Goal: Transaction & Acquisition: Obtain resource

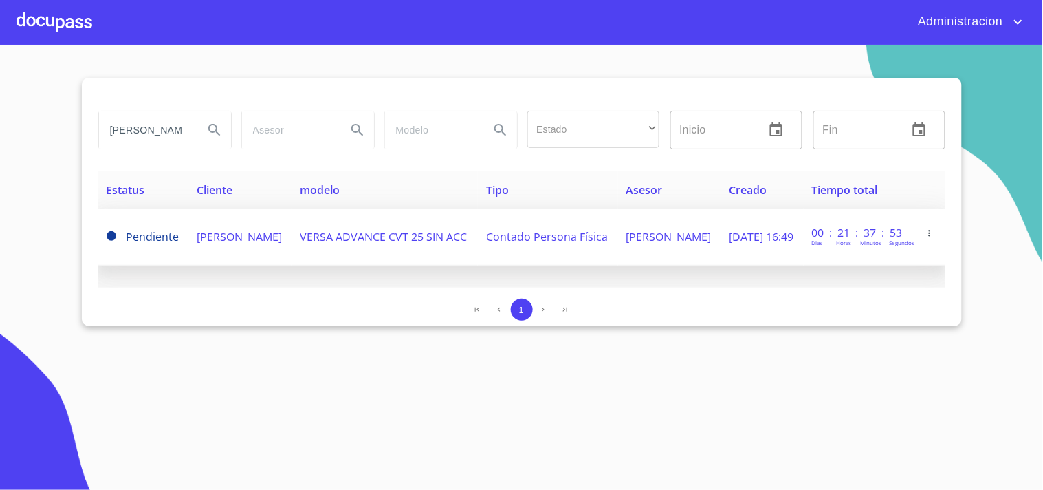
click at [292, 241] on td "[PERSON_NAME]" at bounding box center [239, 236] width 103 height 57
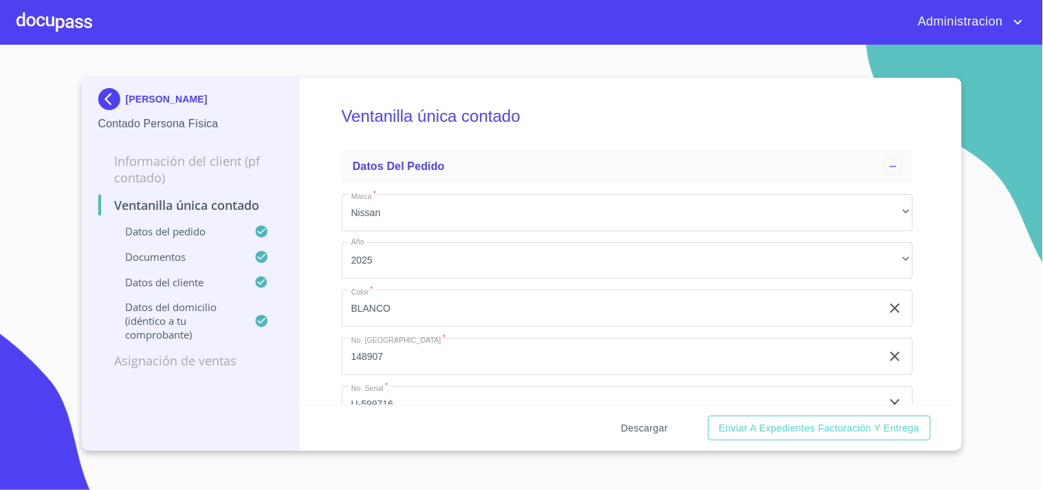
click at [638, 429] on span "Descargar" at bounding box center [645, 428] width 47 height 17
click at [196, 94] on p "[PERSON_NAME]" at bounding box center [167, 99] width 82 height 11
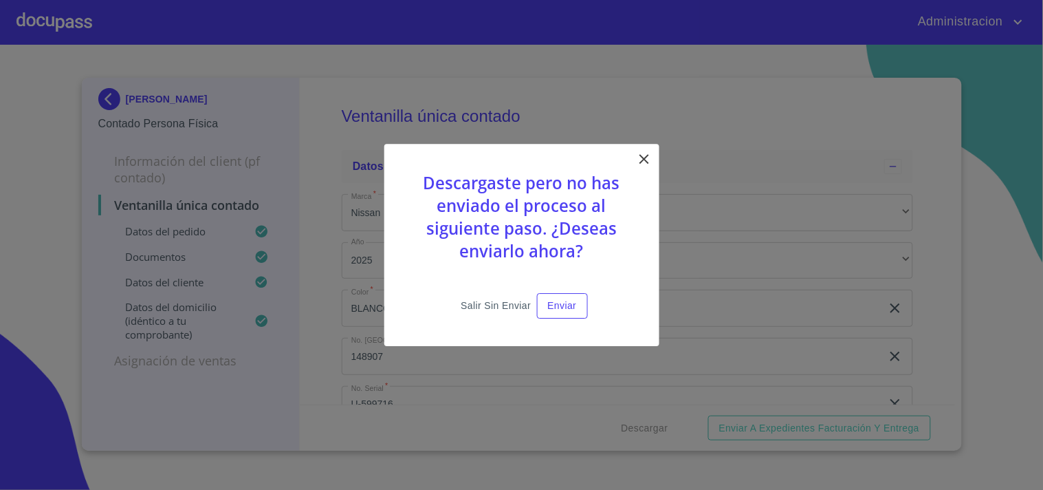
click at [476, 310] on span "Salir sin enviar" at bounding box center [496, 305] width 70 height 17
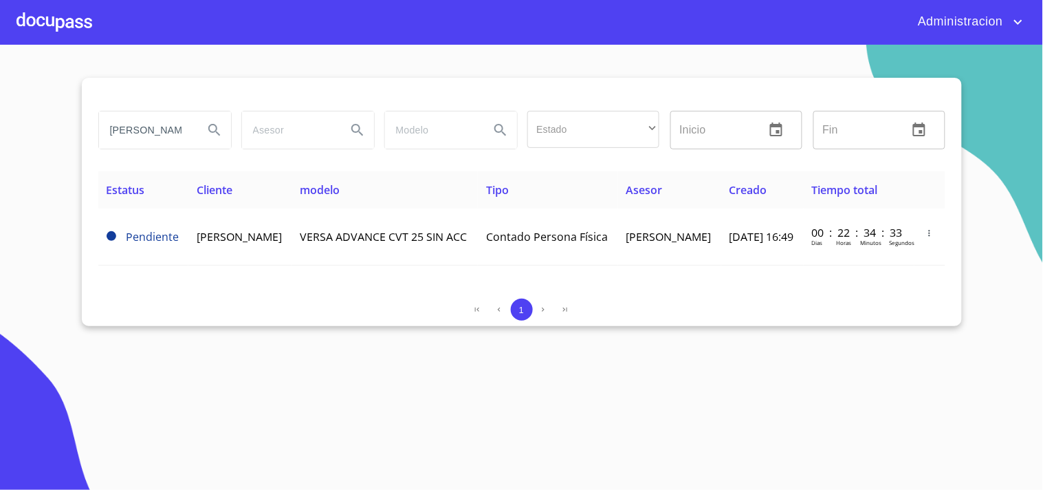
drag, startPoint x: 111, startPoint y: 129, endPoint x: 297, endPoint y: 127, distance: 186.4
click at [279, 129] on div "[PERSON_NAME] Estado ​ ​ Inicio ​ Fin ​" at bounding box center [522, 130] width 858 height 50
type input "[PERSON_NAME]"
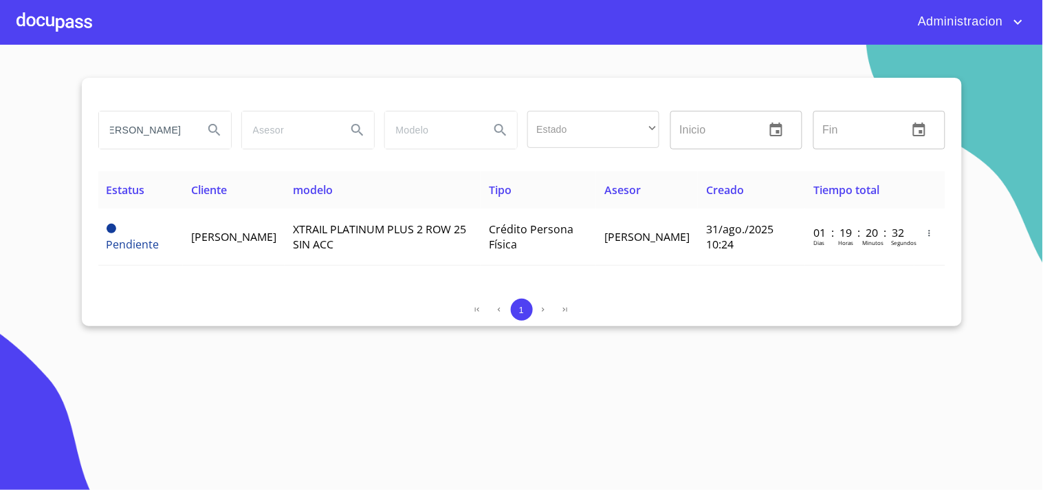
scroll to position [0, 0]
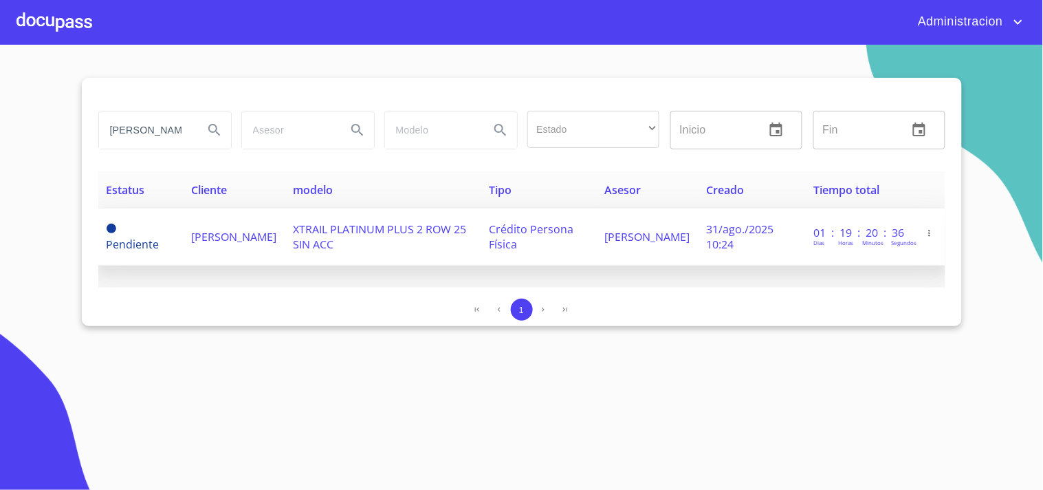
click at [406, 229] on span "XTRAIL PLATINUM PLUS 2 ROW 25 SIN ACC" at bounding box center [379, 236] width 173 height 30
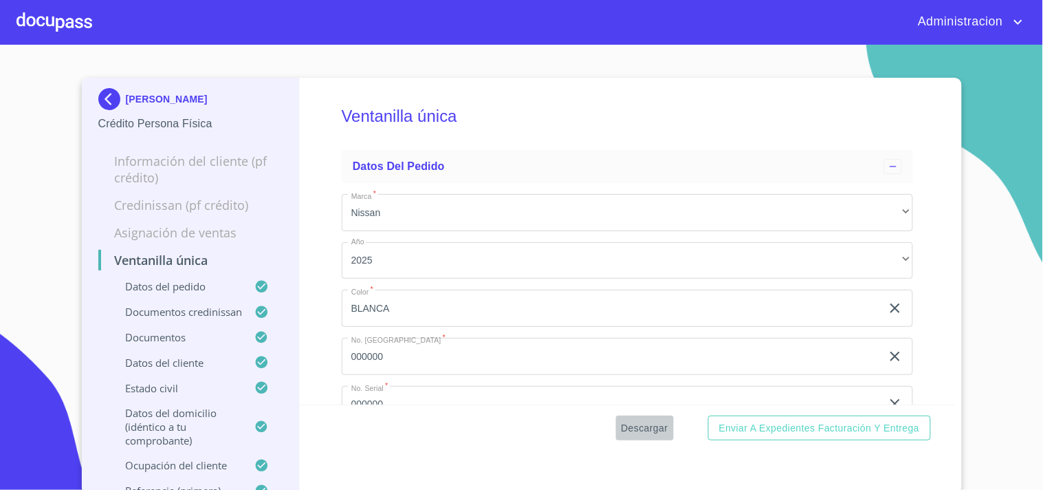
click at [634, 424] on span "Descargar" at bounding box center [645, 428] width 47 height 17
click at [161, 99] on p "[PERSON_NAME]" at bounding box center [167, 99] width 82 height 11
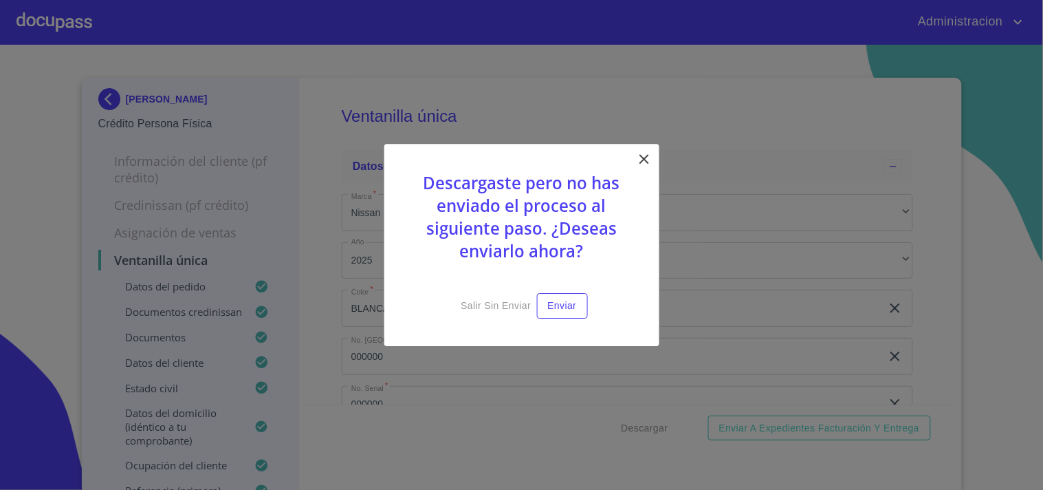
click at [644, 165] on icon at bounding box center [644, 159] width 17 height 17
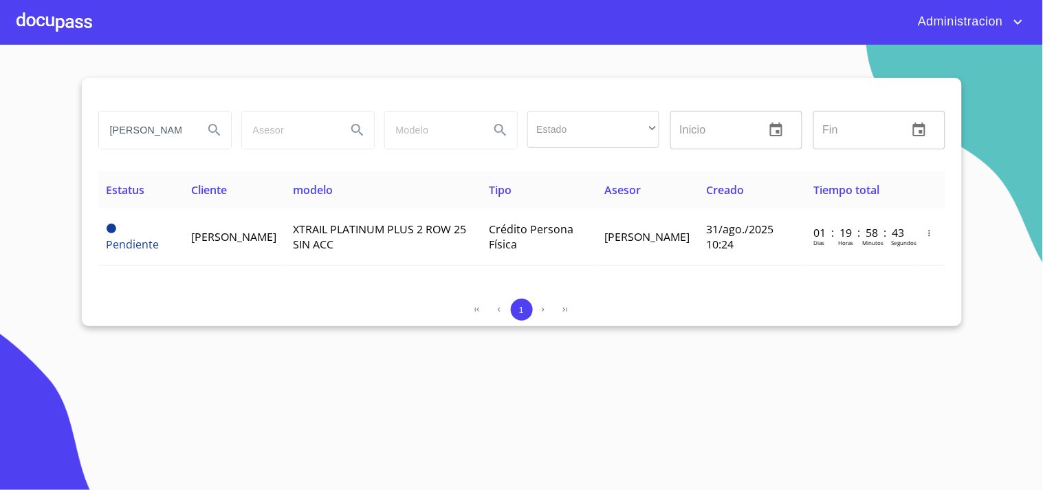
drag, startPoint x: 138, startPoint y: 138, endPoint x: 636, endPoint y: 201, distance: 501.9
click at [451, 204] on div "[PERSON_NAME] de la fuente Estado ​ ​ Inicio ​ Fin ​ Estatus Cliente modelo Tip…" at bounding box center [522, 202] width 880 height 248
type input "[PERSON_NAME] de [DEMOGRAPHIC_DATA]"
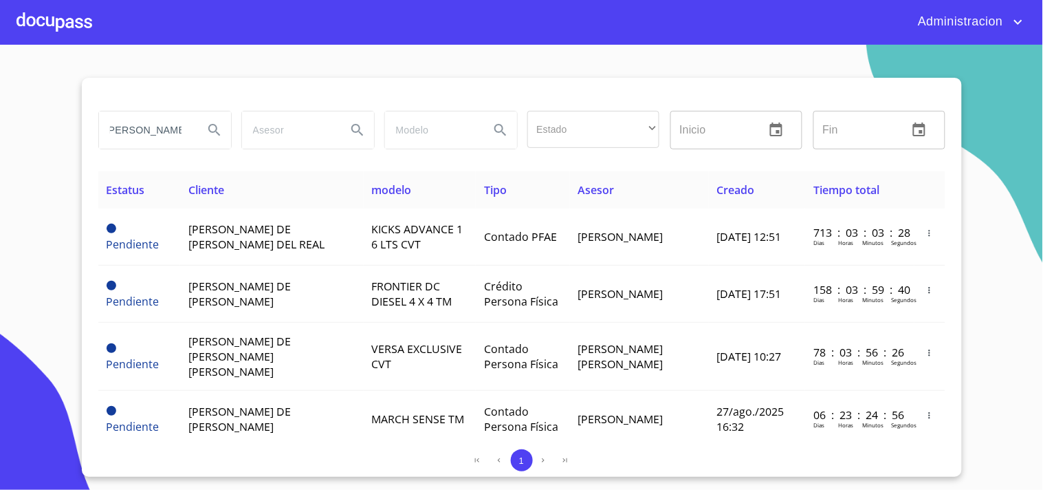
scroll to position [0, 0]
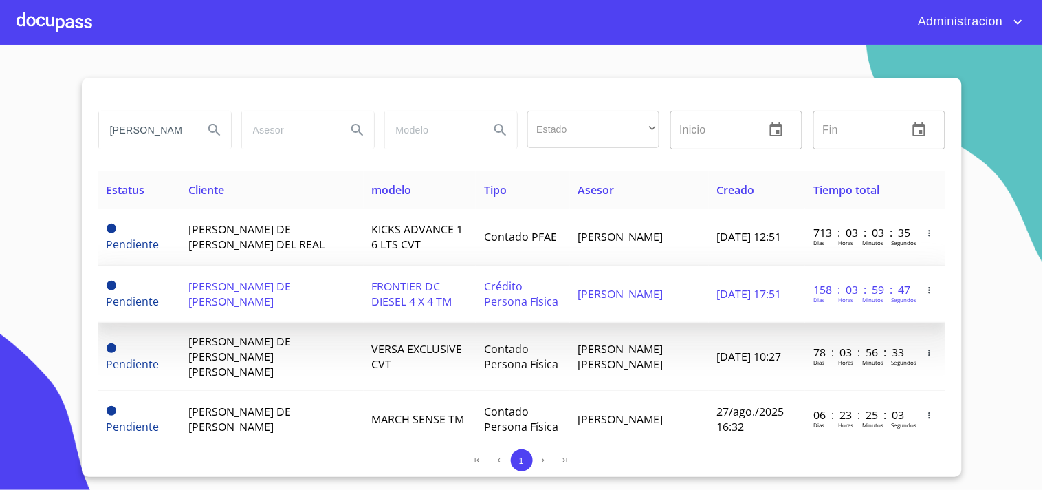
click at [332, 278] on td "[PERSON_NAME] DE [PERSON_NAME]" at bounding box center [272, 293] width 184 height 57
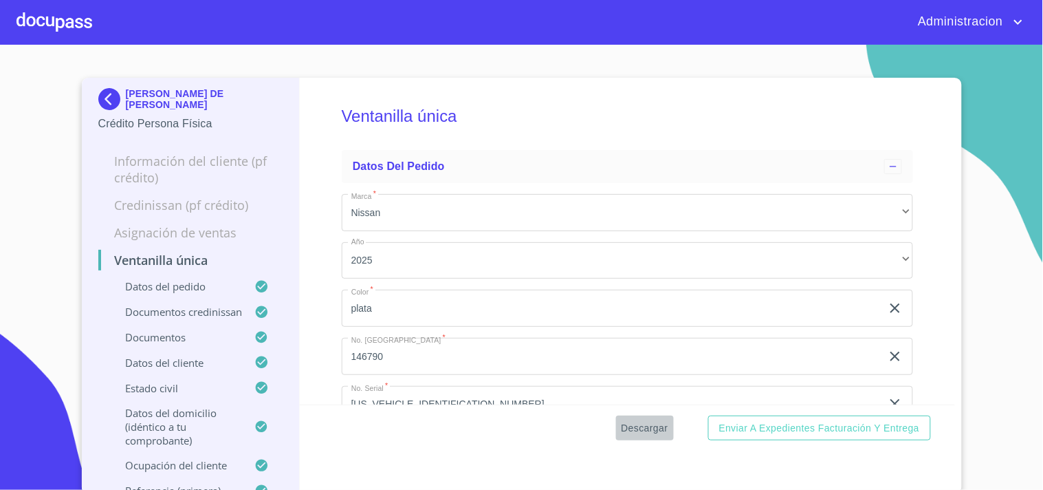
click at [631, 435] on span "Descargar" at bounding box center [645, 428] width 47 height 17
click at [167, 92] on p "[PERSON_NAME] DE [PERSON_NAME]" at bounding box center [205, 99] width 158 height 22
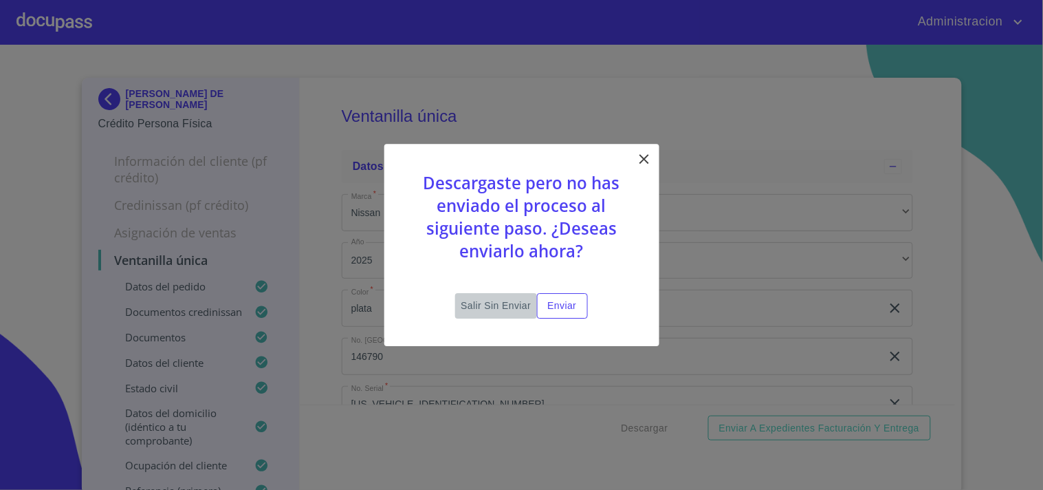
click at [509, 307] on span "Salir sin enviar" at bounding box center [496, 305] width 70 height 17
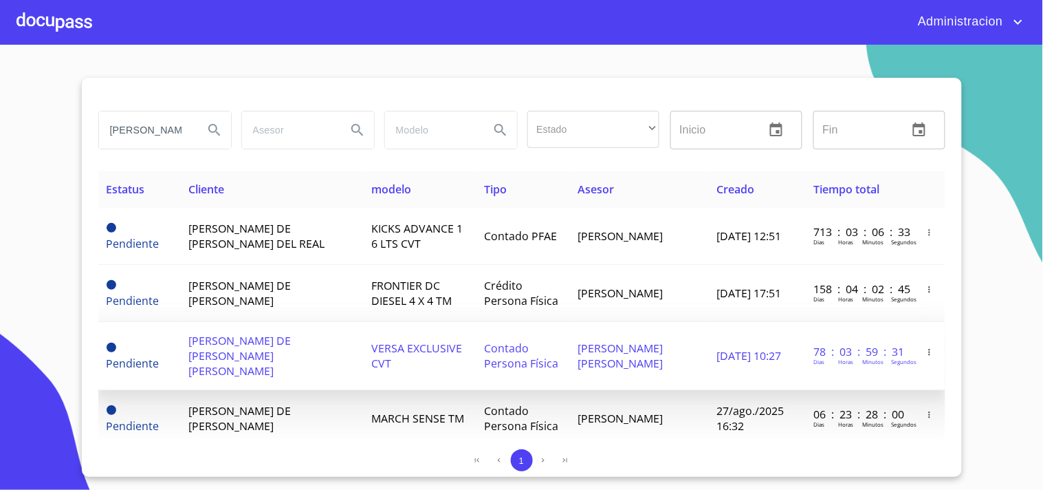
scroll to position [77, 0]
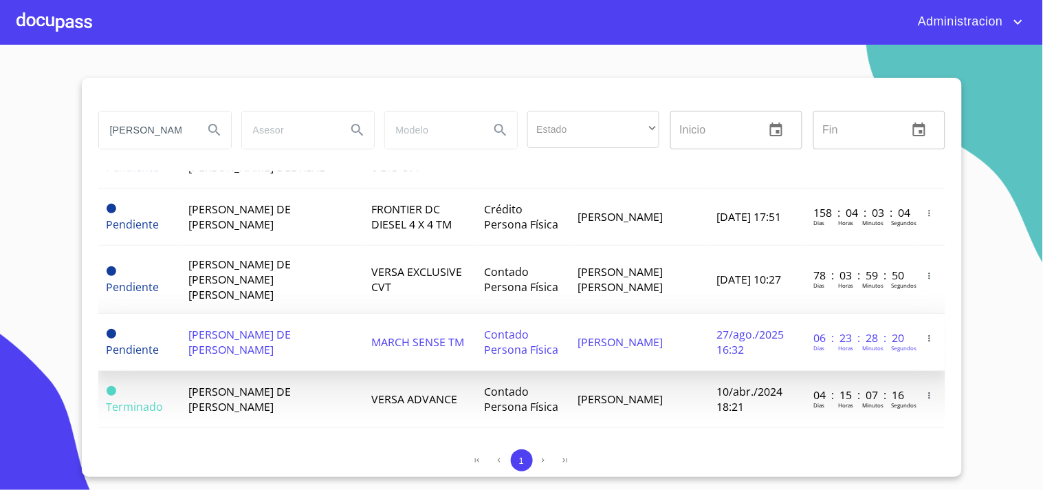
click at [664, 334] on span "[PERSON_NAME]" at bounding box center [620, 341] width 85 height 15
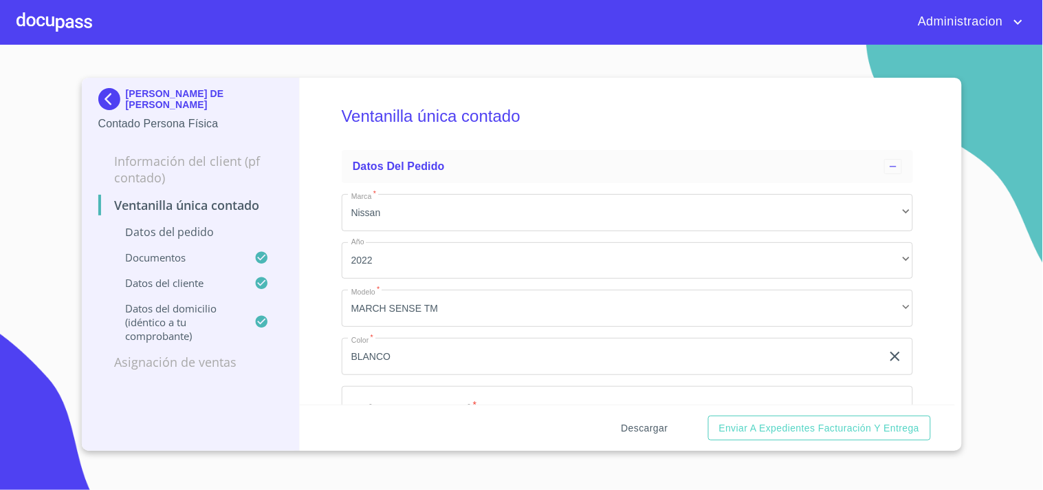
click at [662, 420] on span "Descargar" at bounding box center [645, 428] width 47 height 17
